Goal: Task Accomplishment & Management: Use online tool/utility

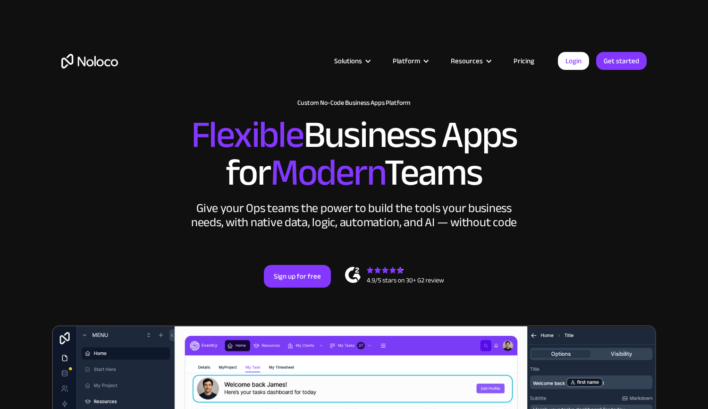
click at [626, 186] on h2 "Flexible Business Apps for Modern Teams" at bounding box center [354, 154] width 586 height 76
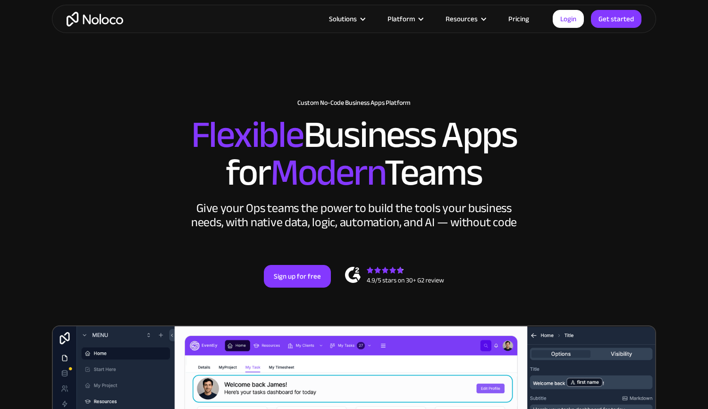
scroll to position [152, 0]
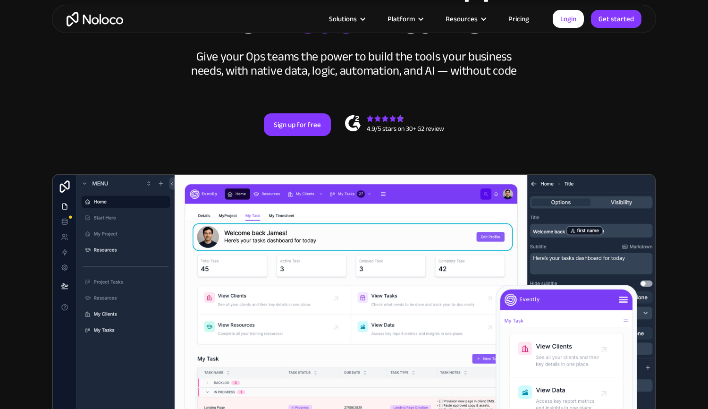
click at [666, 171] on section "New: Connect Noloco to Stripe Custom No-Code Business Apps Platform Flexible Bu…" at bounding box center [354, 226] width 708 height 756
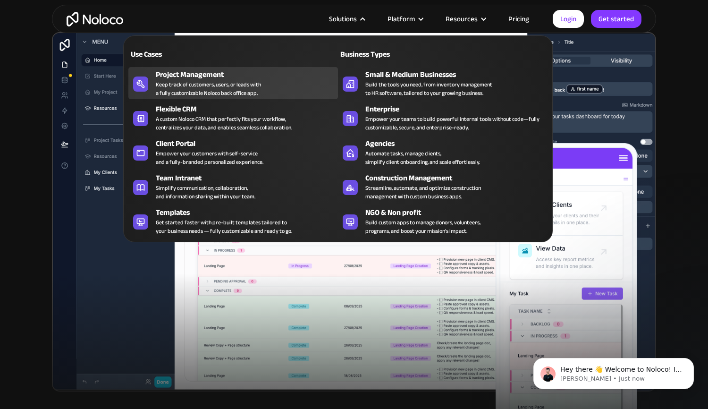
scroll to position [0, 0]
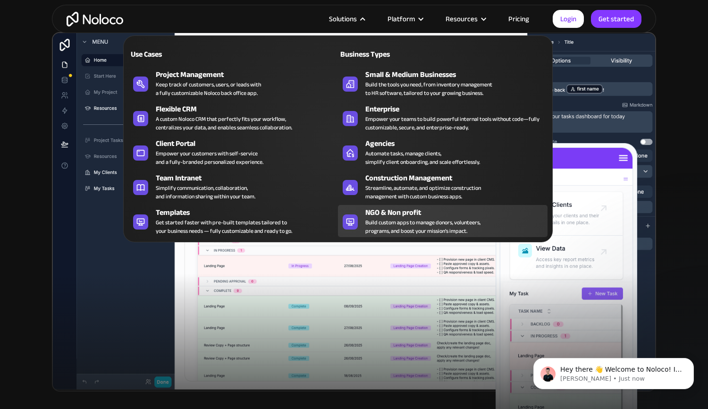
click at [507, 220] on div "NGO & Non profit Build custom apps to manage donors, volunteers, programs, and …" at bounding box center [455, 221] width 178 height 28
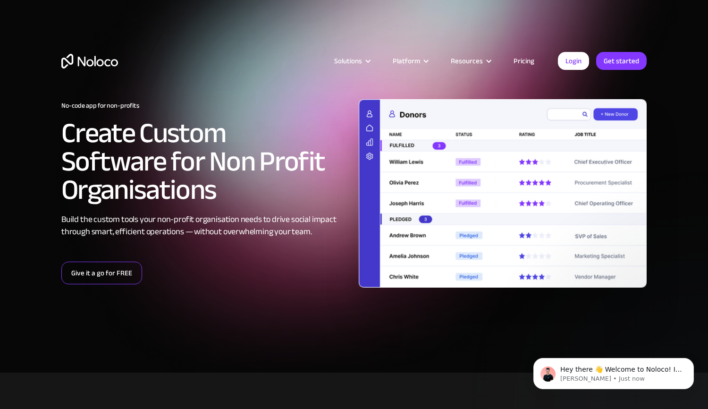
click at [124, 273] on link "Give it a go for FREE" at bounding box center [101, 273] width 81 height 23
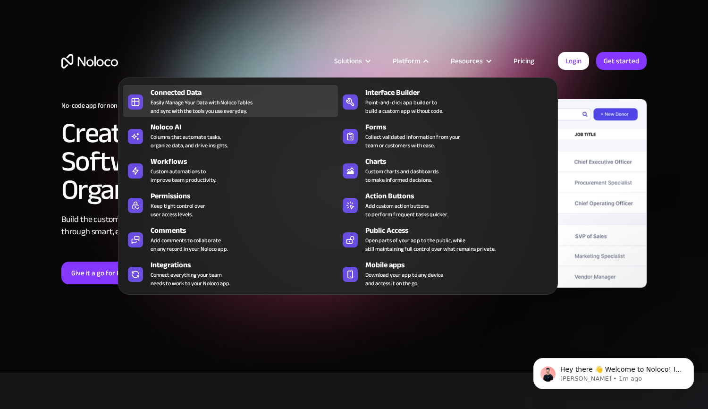
click at [209, 102] on div "Easily Manage Your Data with Noloco Tables and sync with the tools you use ever…" at bounding box center [202, 106] width 102 height 17
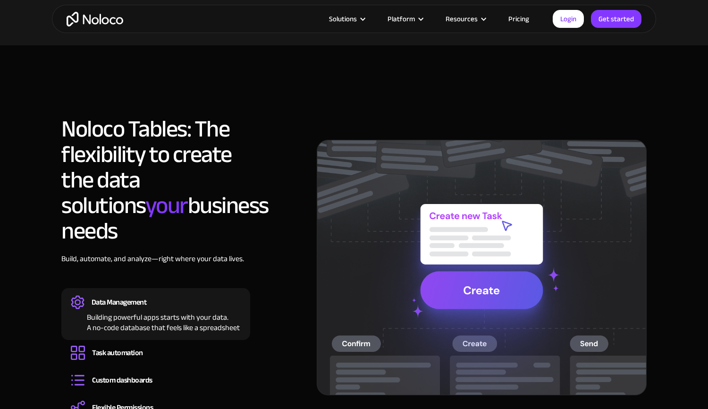
scroll to position [735, 0]
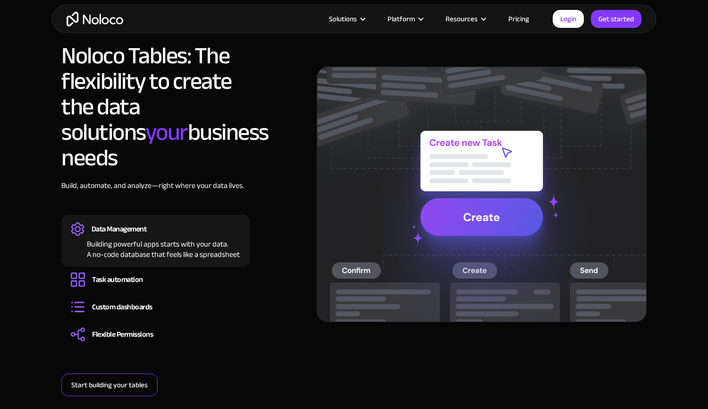
click at [111, 374] on link "Start building your tables" at bounding box center [109, 385] width 96 height 23
